Goal: Check status

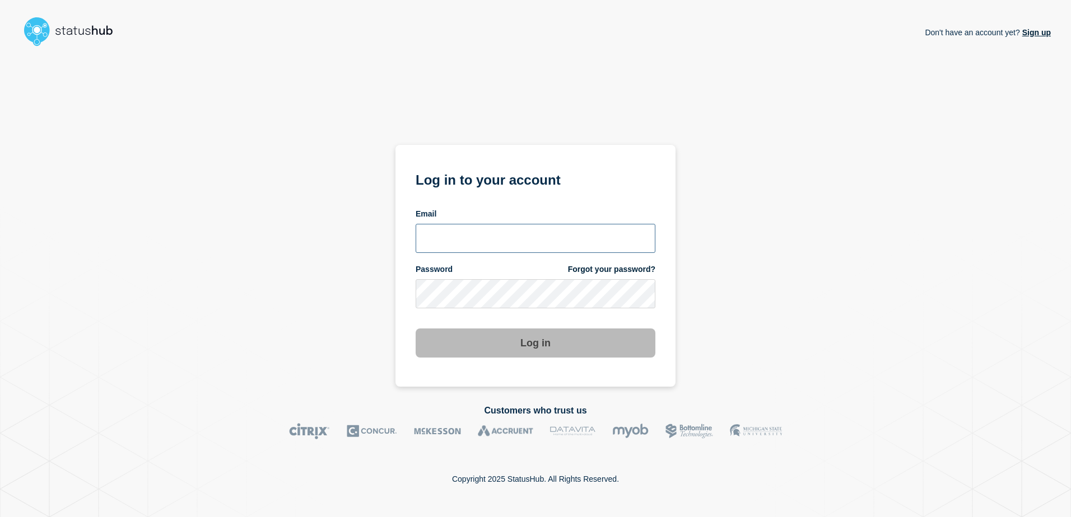
type input "ismaeel.kasper@kocho.co.uk"
click at [585, 350] on button "Log in" at bounding box center [536, 343] width 240 height 29
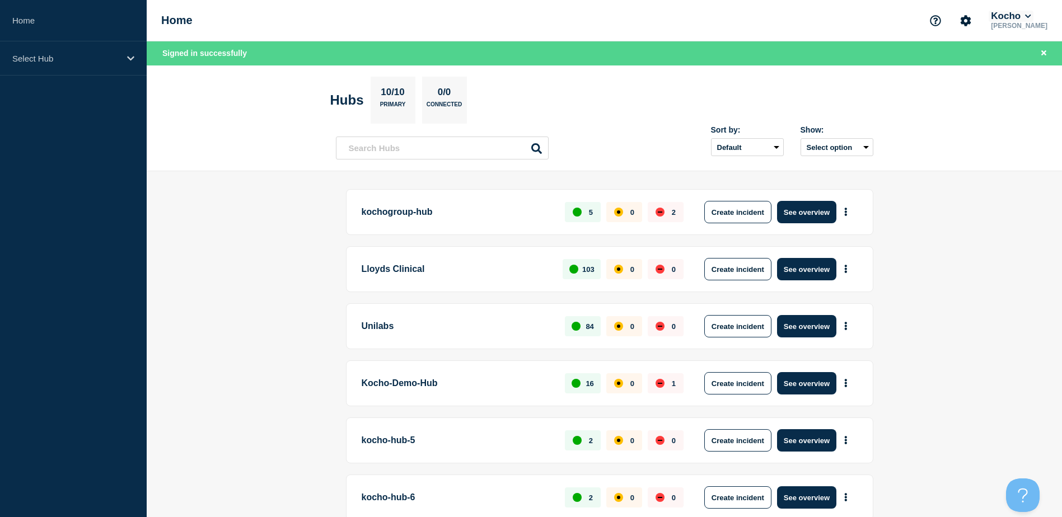
click at [1028, 19] on button "Kocho" at bounding box center [1011, 16] width 44 height 11
click at [1009, 69] on button "LloydsAAH" at bounding box center [1024, 71] width 48 height 11
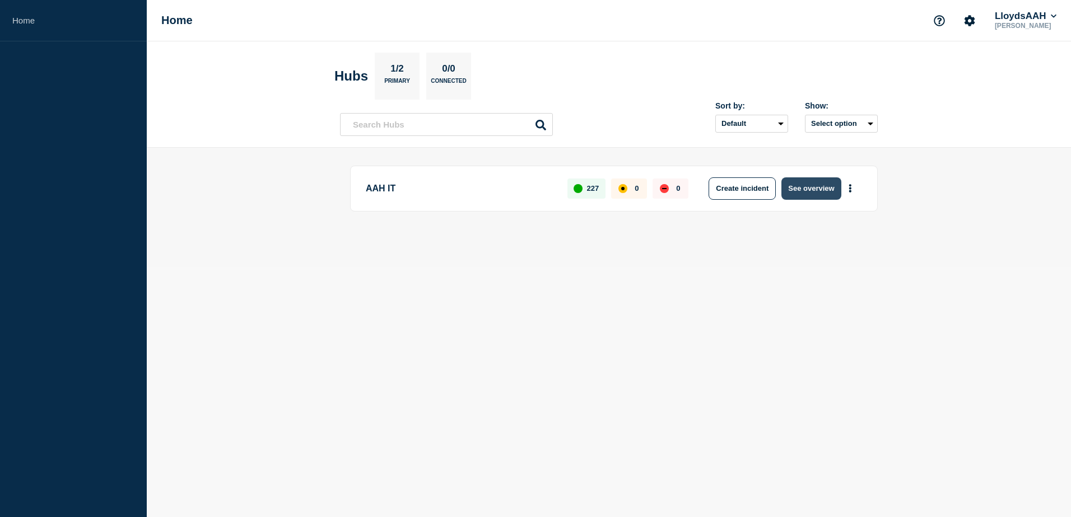
click at [803, 195] on button "See overview" at bounding box center [810, 189] width 59 height 22
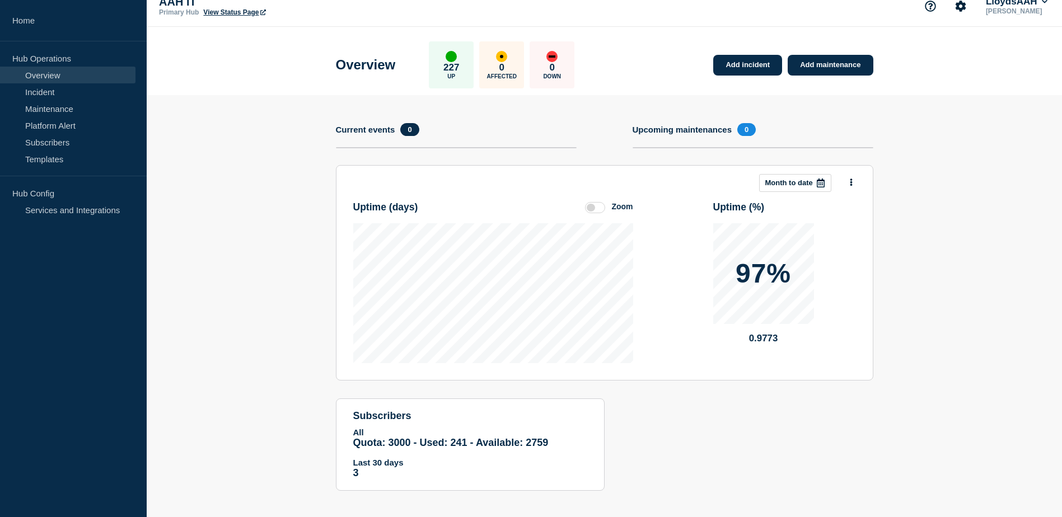
scroll to position [22, 0]
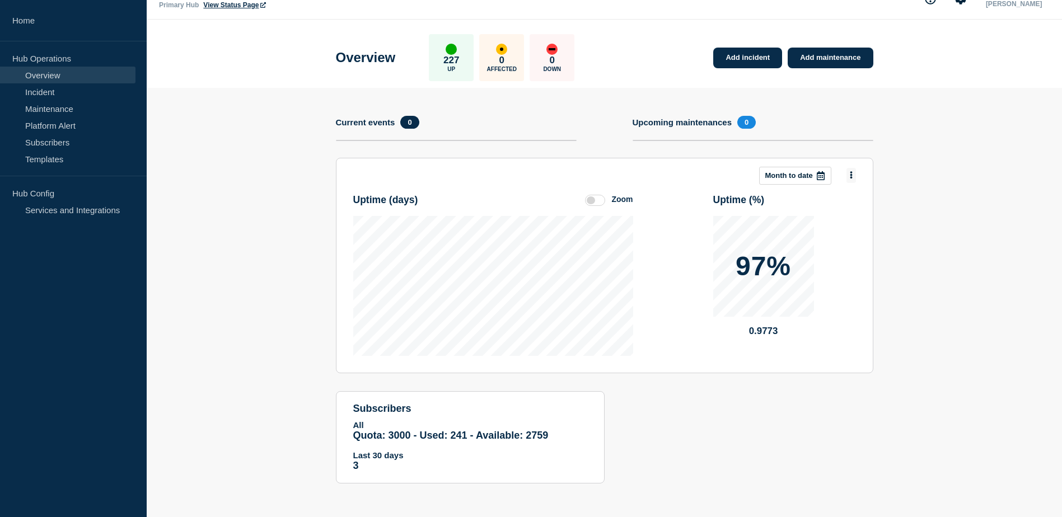
click at [854, 178] on button at bounding box center [852, 175] width 10 height 15
click at [822, 176] on icon at bounding box center [821, 175] width 8 height 9
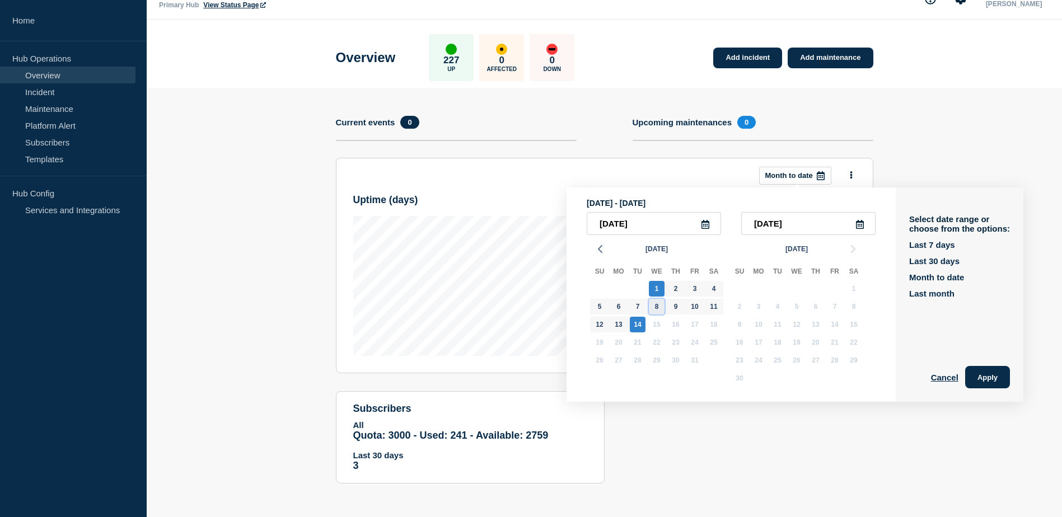
click at [654, 306] on div "8" at bounding box center [657, 307] width 16 height 16
type input "2025-10-08"
click at [940, 242] on button "Last 7 days" at bounding box center [933, 245] width 46 height 10
type input "2025-10-14"
click at [995, 380] on button "Apply" at bounding box center [988, 377] width 45 height 22
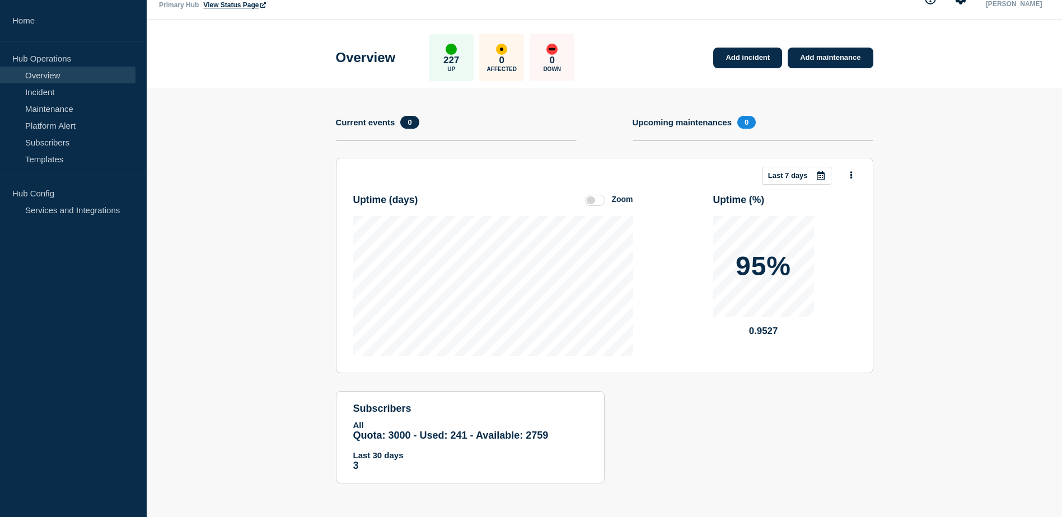
click at [624, 146] on div "Add incident Add maintenance Current events 0 Upcoming maintenances 0" at bounding box center [605, 137] width 538 height 42
click at [368, 436] on span "Quota: 3000 - Used: 241 - Available: 2759" at bounding box center [450, 435] width 195 height 11
click at [291, 437] on section "Add incident Add maintenance Current events 0 Upcoming maintenances 0 This mont…" at bounding box center [605, 294] width 916 height 413
click at [319, 414] on section "Add incident Add maintenance Current events 0 Upcoming maintenances 0 This mont…" at bounding box center [605, 294] width 916 height 413
drag, startPoint x: 314, startPoint y: 415, endPoint x: 310, endPoint y: 430, distance: 15.8
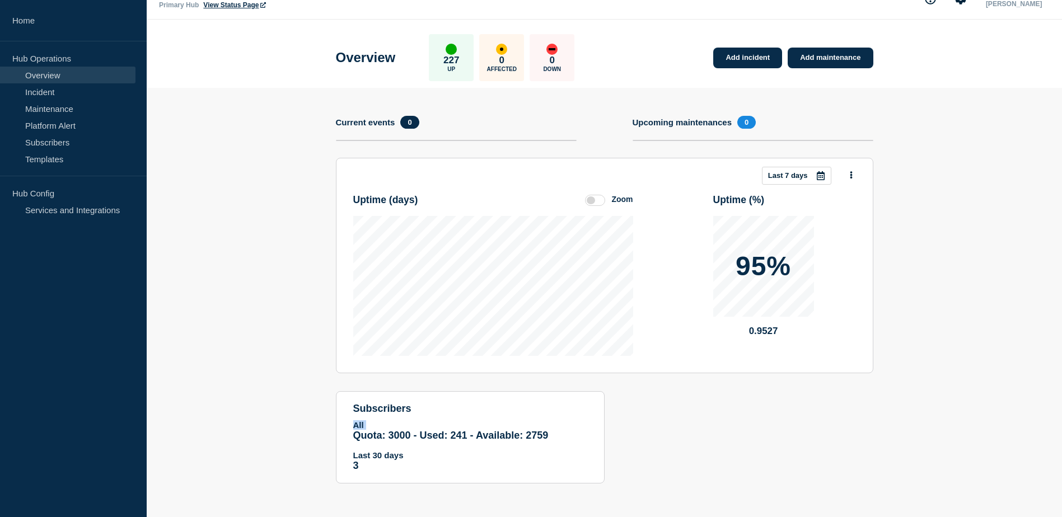
click at [310, 430] on section "Add incident Add maintenance Current events 0 Upcoming maintenances 0 This mont…" at bounding box center [605, 294] width 916 height 413
click at [305, 446] on section "Add incident Add maintenance Current events 0 Upcoming maintenances 0 This mont…" at bounding box center [605, 294] width 916 height 413
click at [320, 445] on section "Add incident Add maintenance Current events 0 Upcoming maintenances 0 This mont…" at bounding box center [605, 294] width 916 height 413
drag, startPoint x: 319, startPoint y: 445, endPoint x: 344, endPoint y: 448, distance: 24.8
click at [290, 455] on section "Add incident Add maintenance Current events 0 Upcoming maintenances 0 This mont…" at bounding box center [605, 294] width 916 height 413
